Goal: Task Accomplishment & Management: Manage account settings

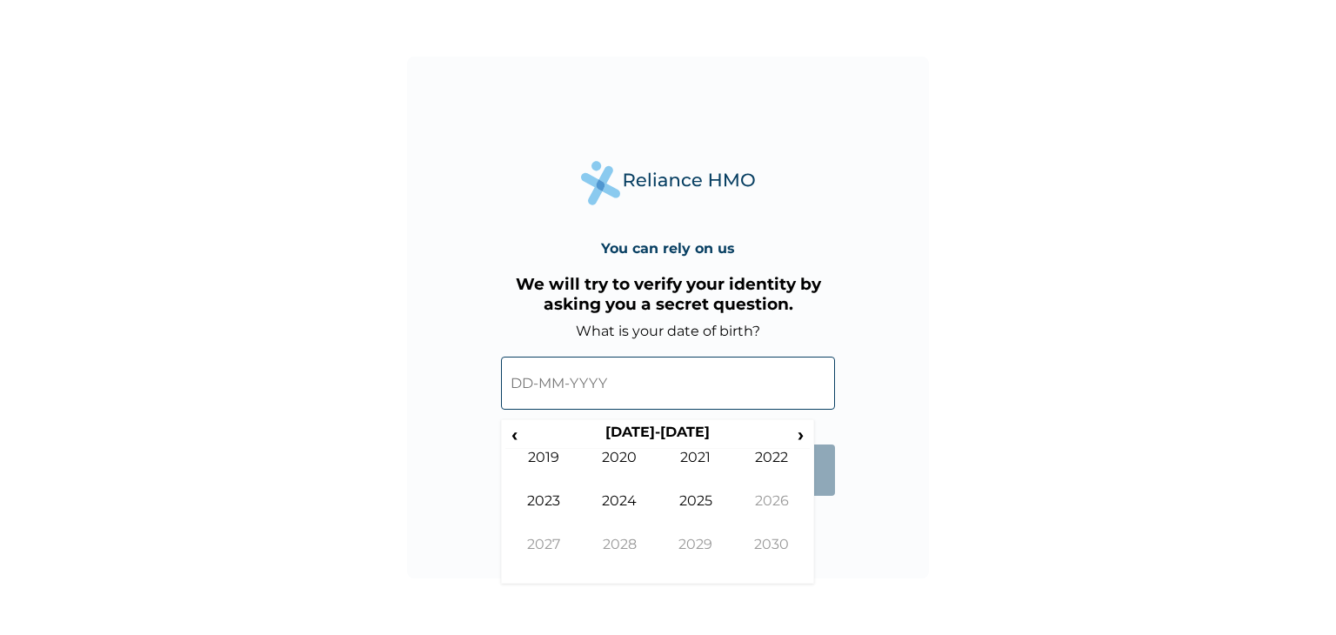
click at [514, 431] on span "‹" at bounding box center [514, 435] width 18 height 22
click at [542, 500] on td "1993" at bounding box center [543, 513] width 77 height 43
click at [598, 496] on td "Jun" at bounding box center [620, 513] width 77 height 43
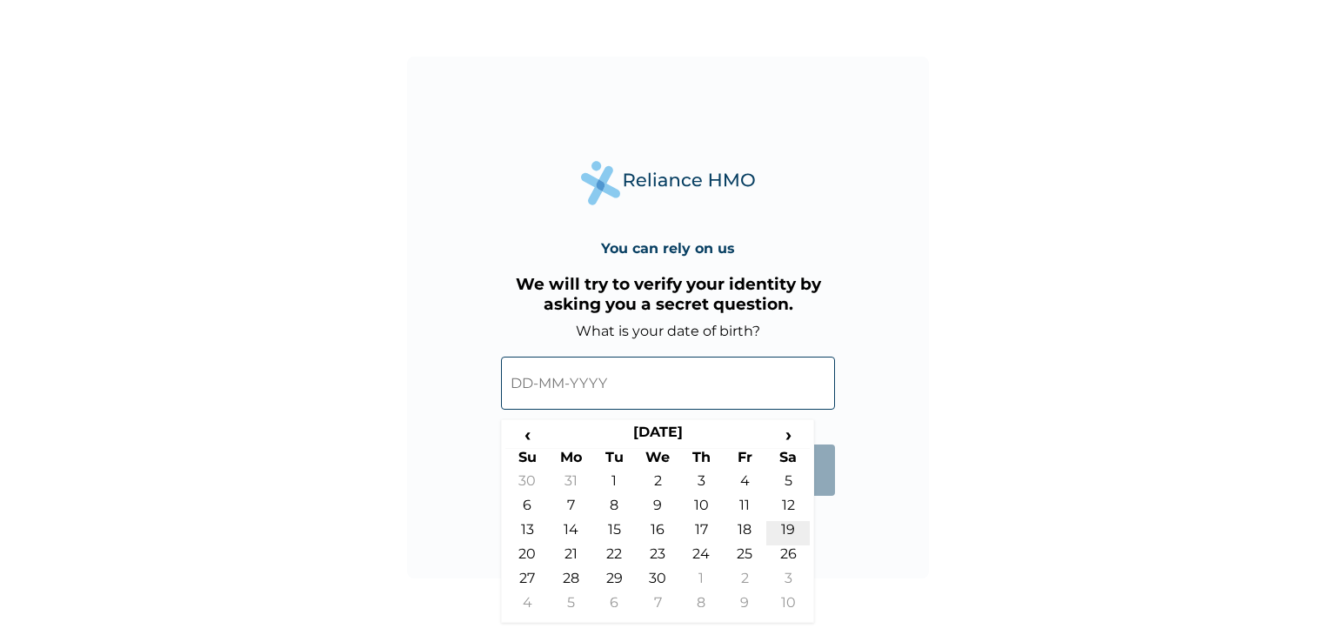
click at [785, 527] on td "19" at bounding box center [787, 533] width 43 height 24
type input "19-06-1993"
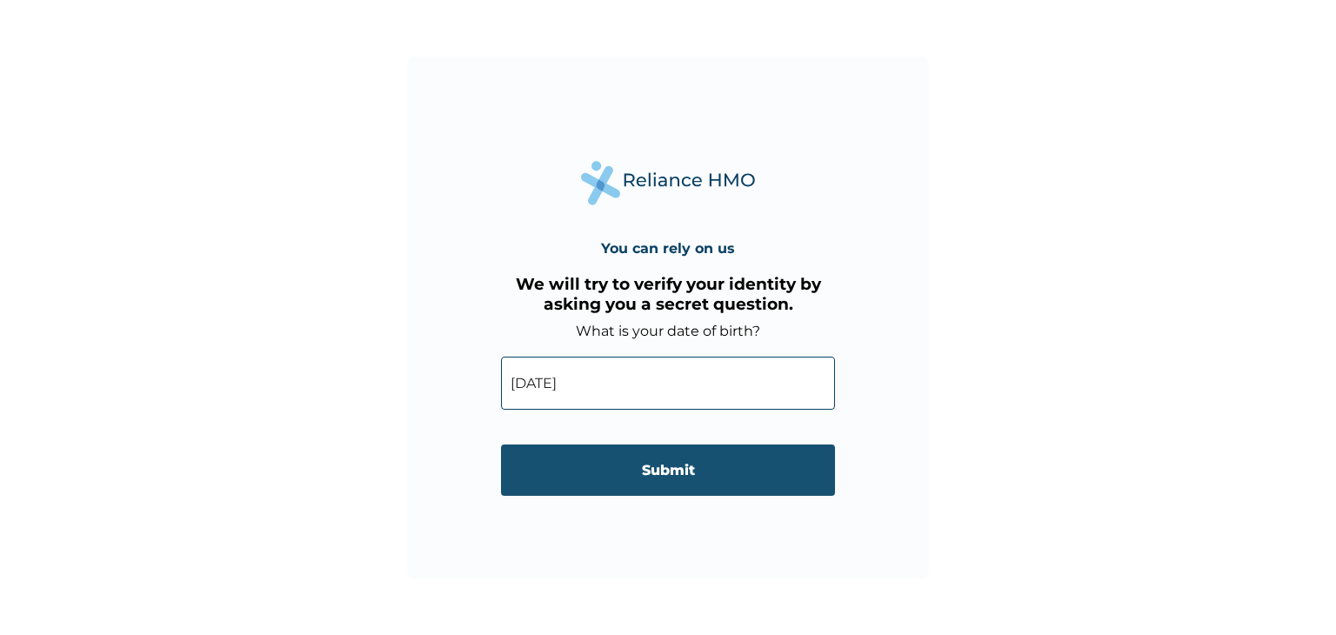
click at [676, 465] on input "Submit" at bounding box center [668, 469] width 334 height 51
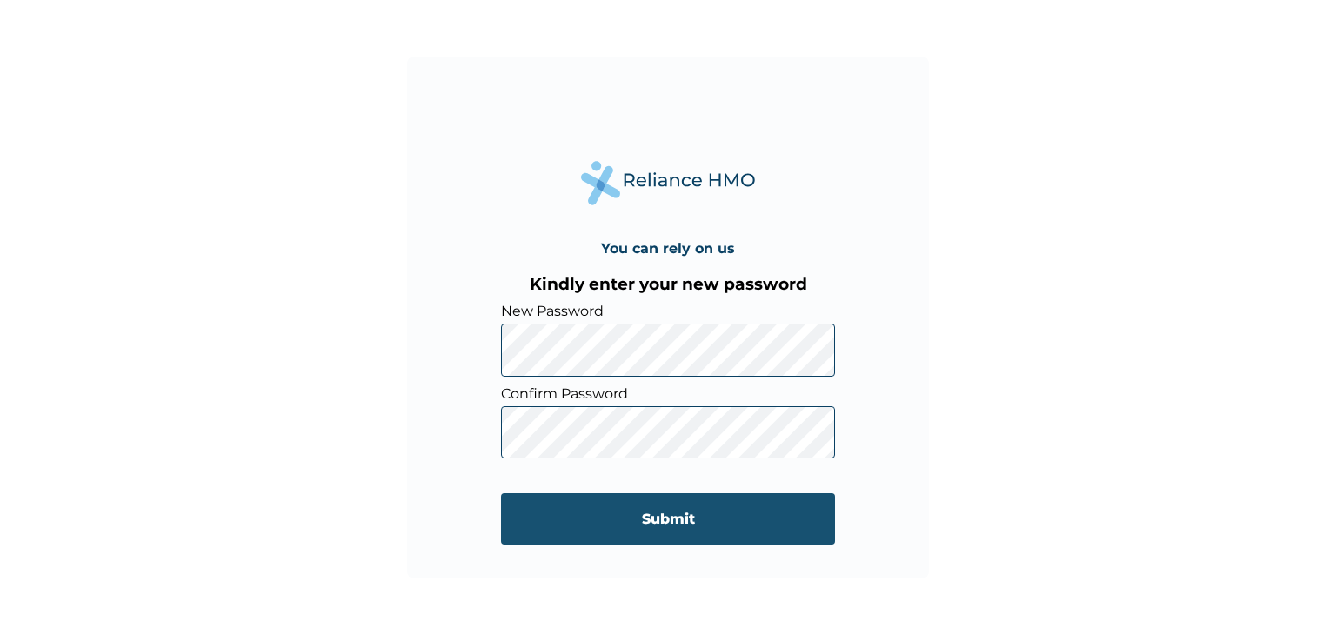
click at [660, 518] on input "Submit" at bounding box center [668, 518] width 334 height 51
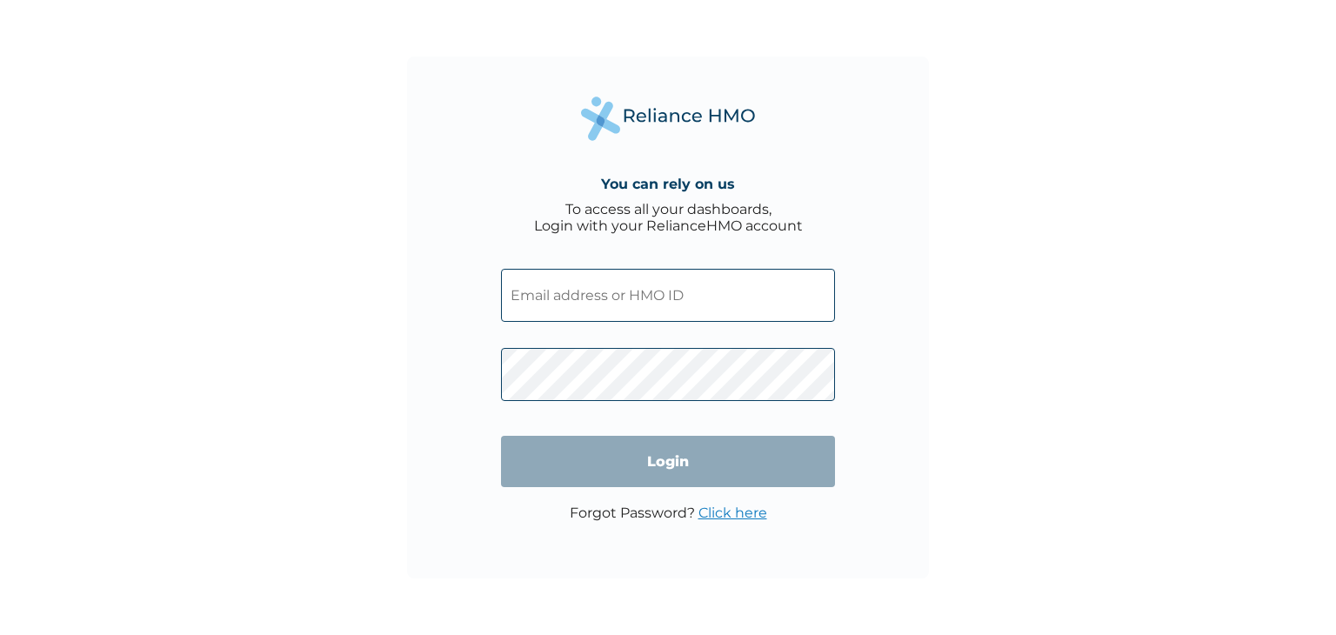
type input "wea/10001/a"
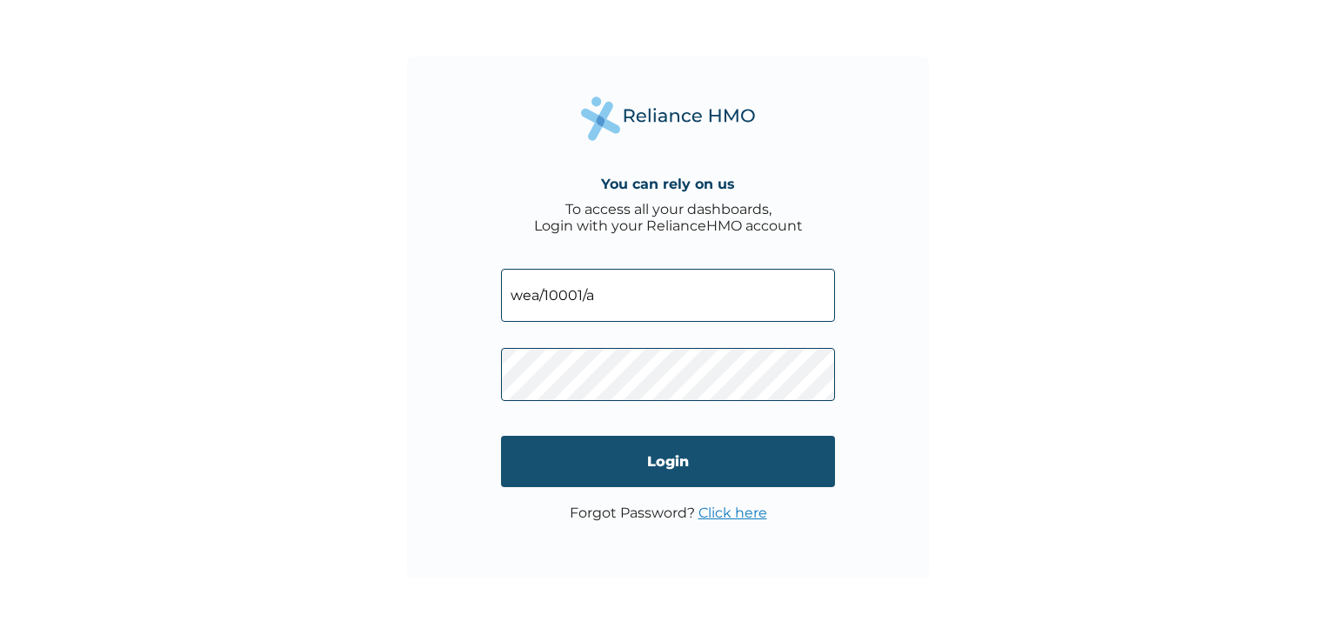
click at [746, 471] on input "Login" at bounding box center [668, 461] width 334 height 51
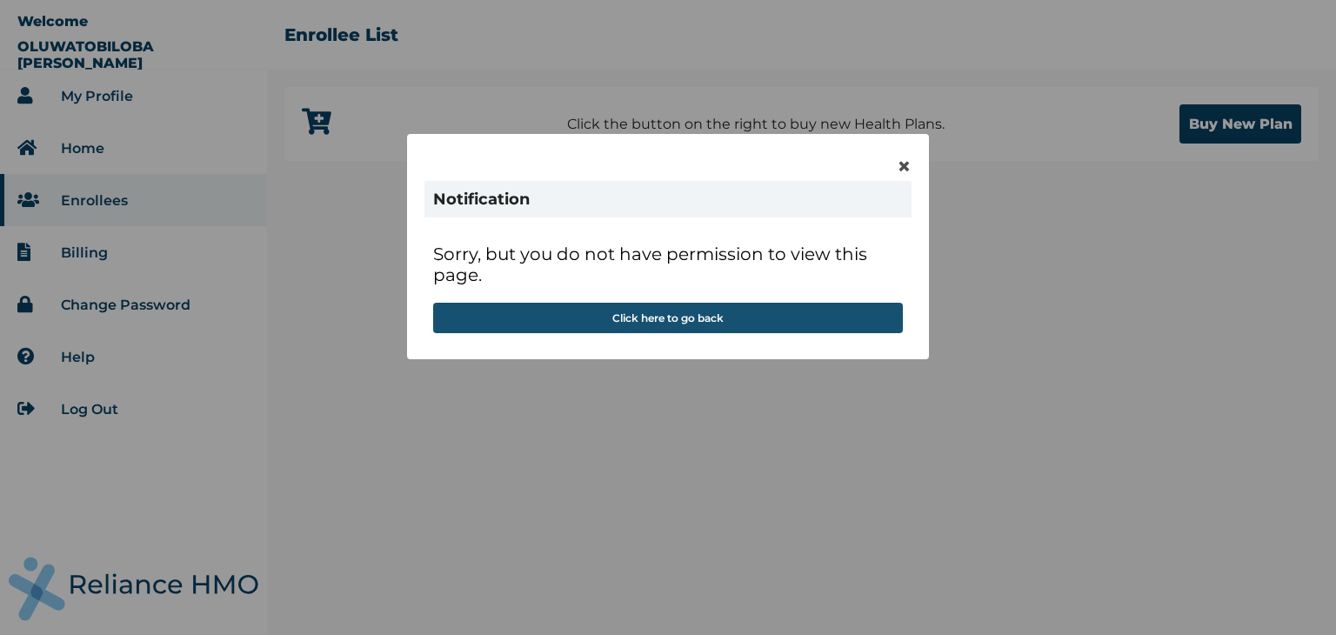
click at [615, 316] on button "Click here to go back" at bounding box center [668, 318] width 470 height 30
